Goal: Transaction & Acquisition: Book appointment/travel/reservation

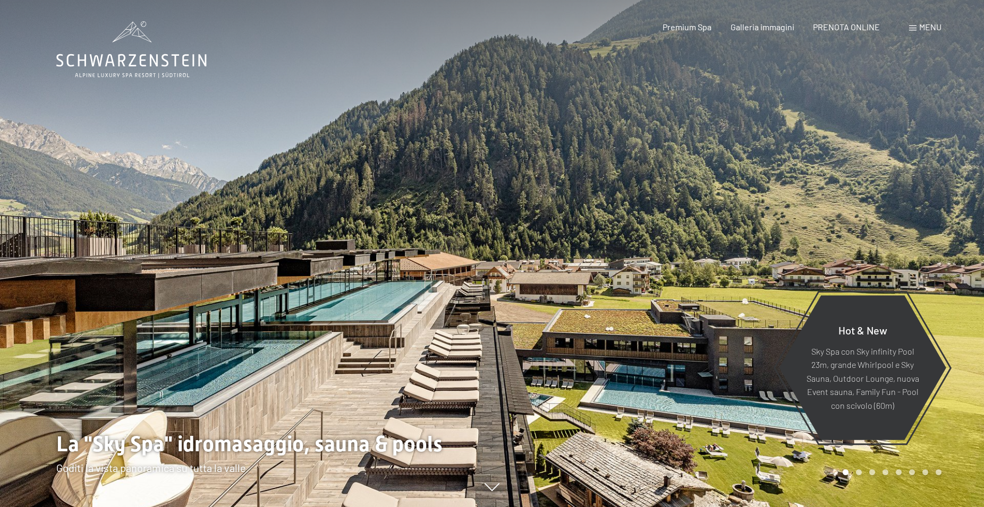
click at [859, 28] on span "PRENOTA ONLINE" at bounding box center [846, 27] width 67 height 10
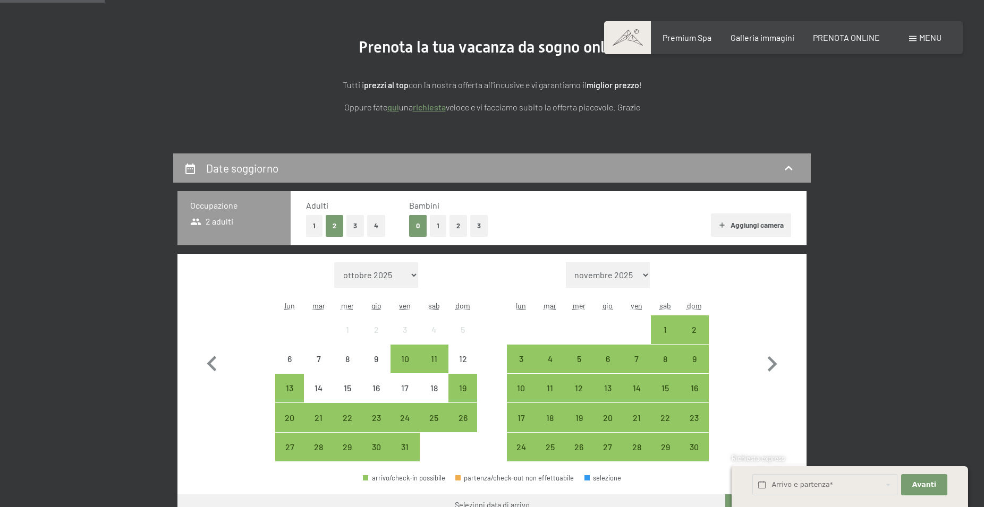
scroll to position [108, 0]
click at [442, 225] on button "1" at bounding box center [438, 226] width 16 height 22
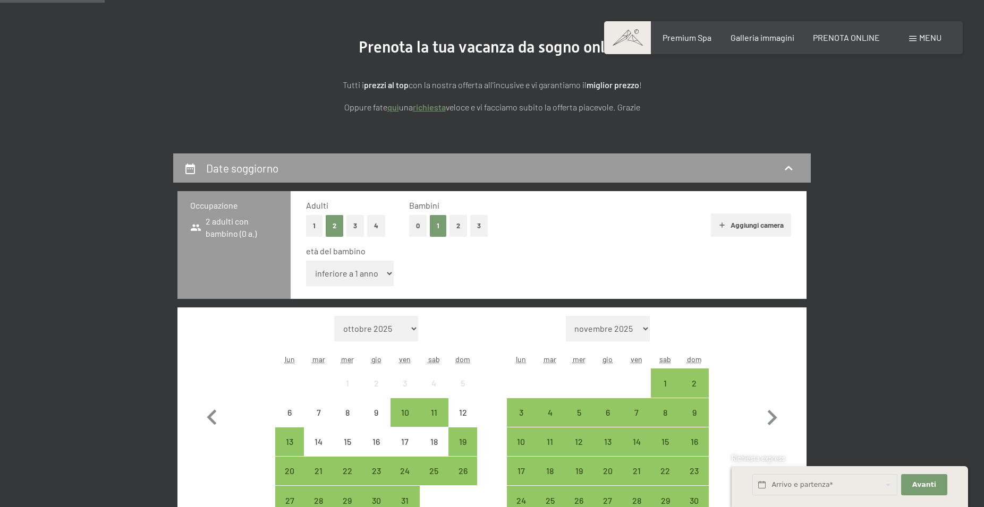
click at [306, 261] on select "inferiore a 1 anno 1 anno 2 anni 3 anni 4 anni 5 anni 6 anni 7 anni 8 anni 9 an…" at bounding box center [350, 274] width 88 height 26
select select "14"
click option "14 anni" at bounding box center [0, 0] width 0 height 0
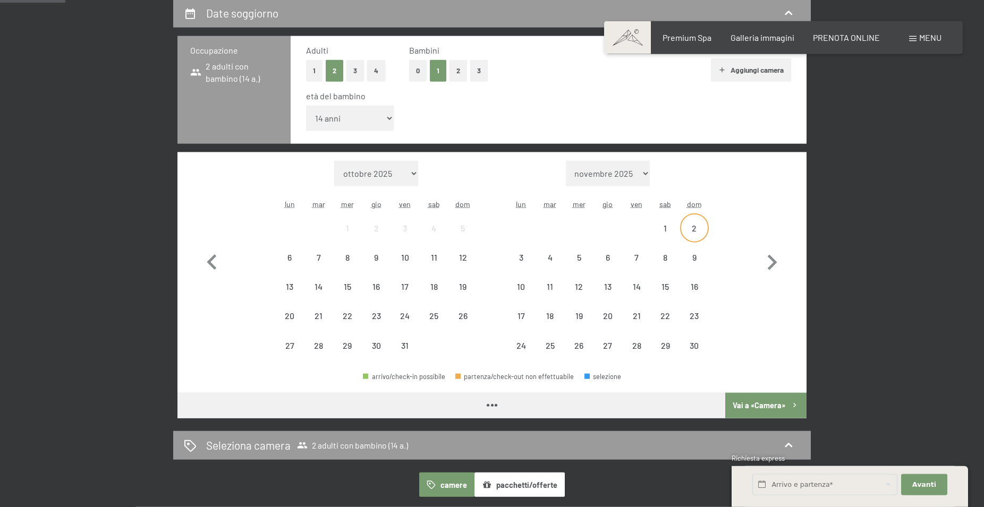
scroll to position [271, 0]
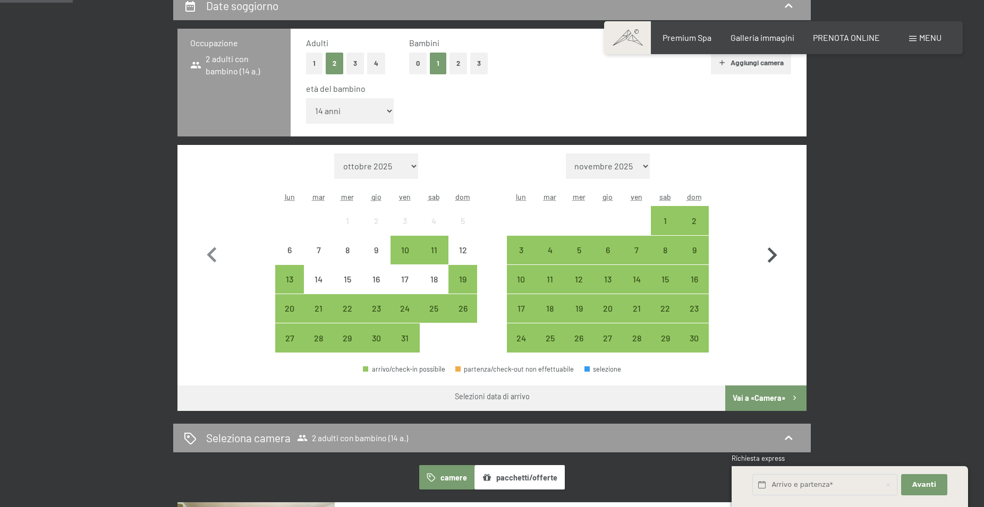
click at [773, 257] on icon "button" at bounding box center [773, 255] width 10 height 15
select select "[DATE]"
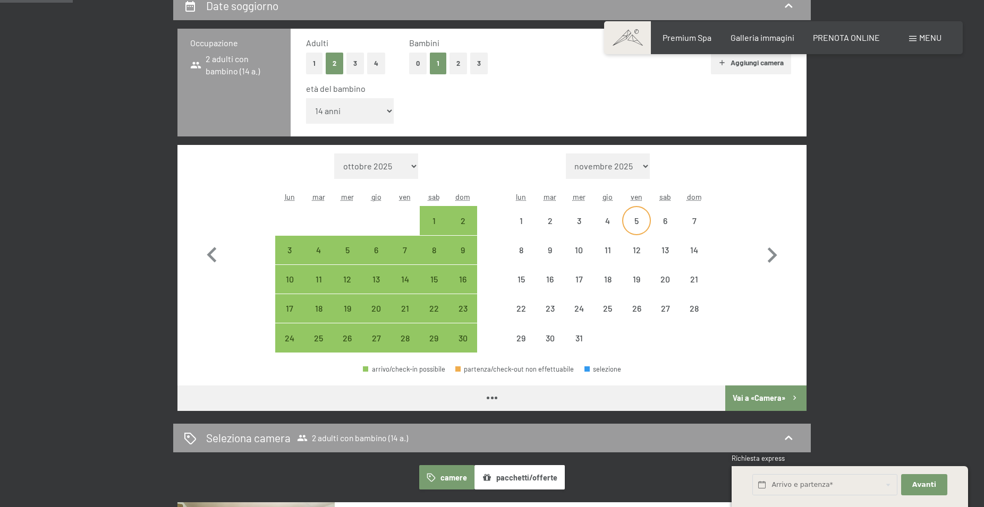
select select "[DATE]"
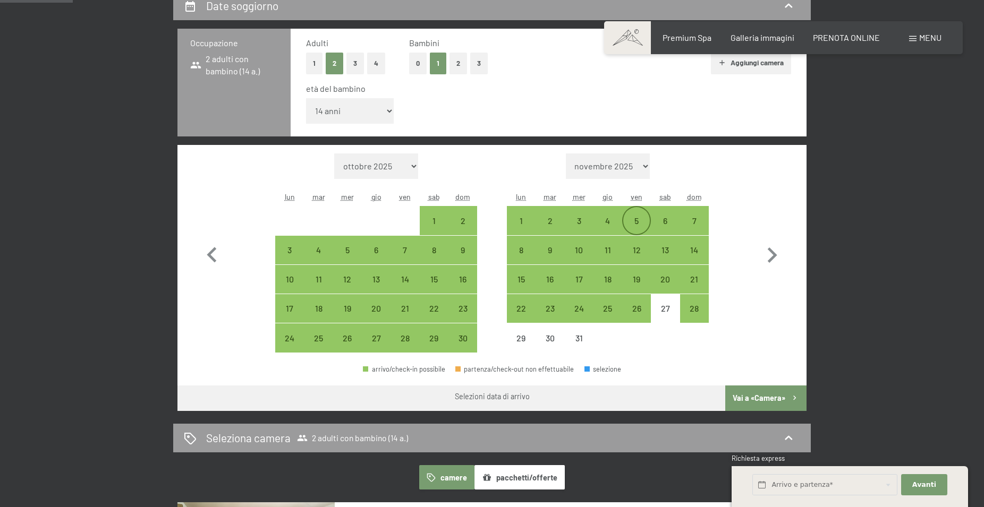
click at [636, 218] on div "5" at bounding box center [636, 230] width 27 height 27
select select "[DATE]"
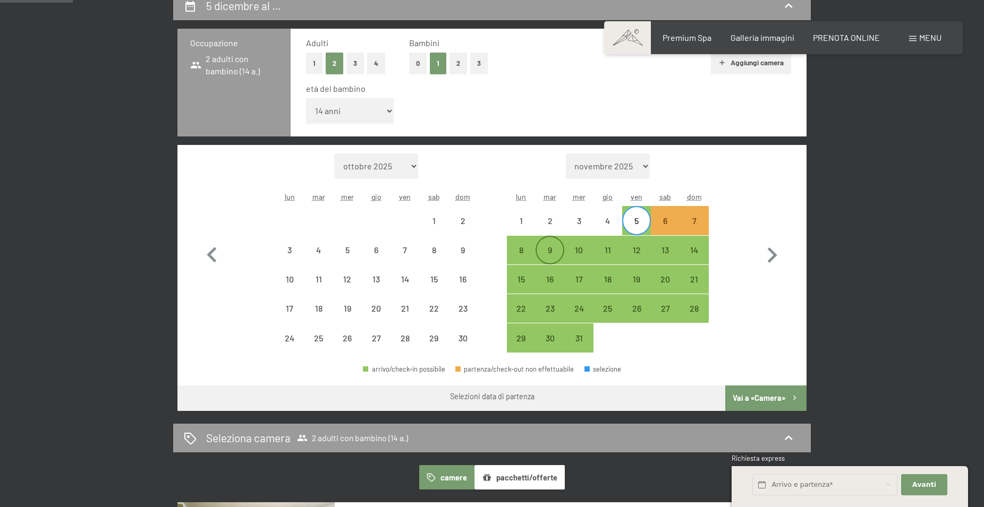
click at [548, 248] on div "9" at bounding box center [550, 259] width 27 height 27
select select "[DATE]"
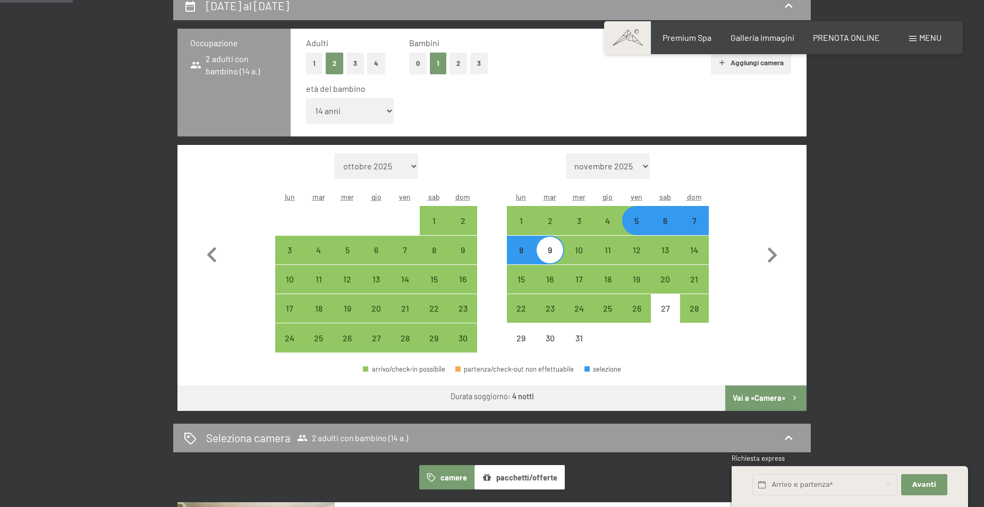
click at [769, 401] on button "Vai a «Camera»" at bounding box center [765, 399] width 81 height 26
select select "[DATE]"
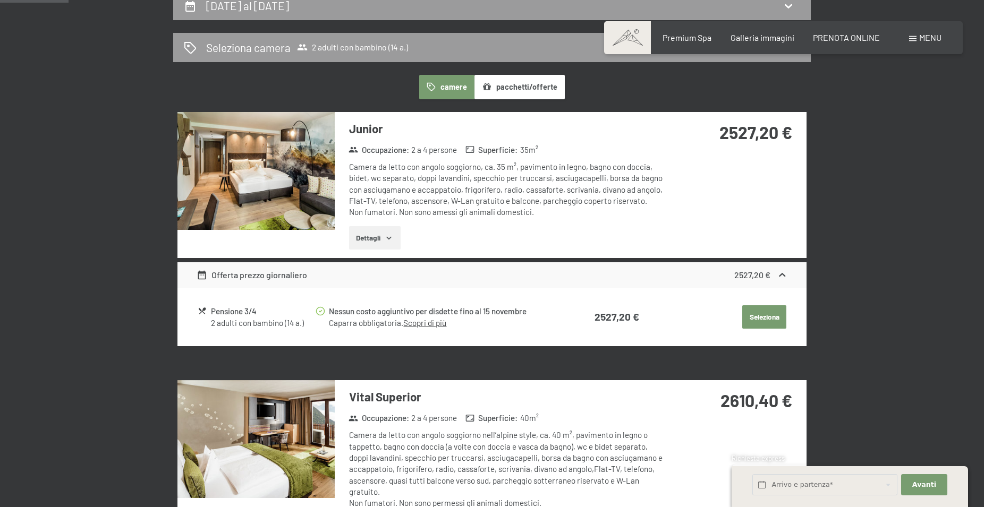
scroll to position [262, 0]
